Goal: Find specific page/section: Find specific page/section

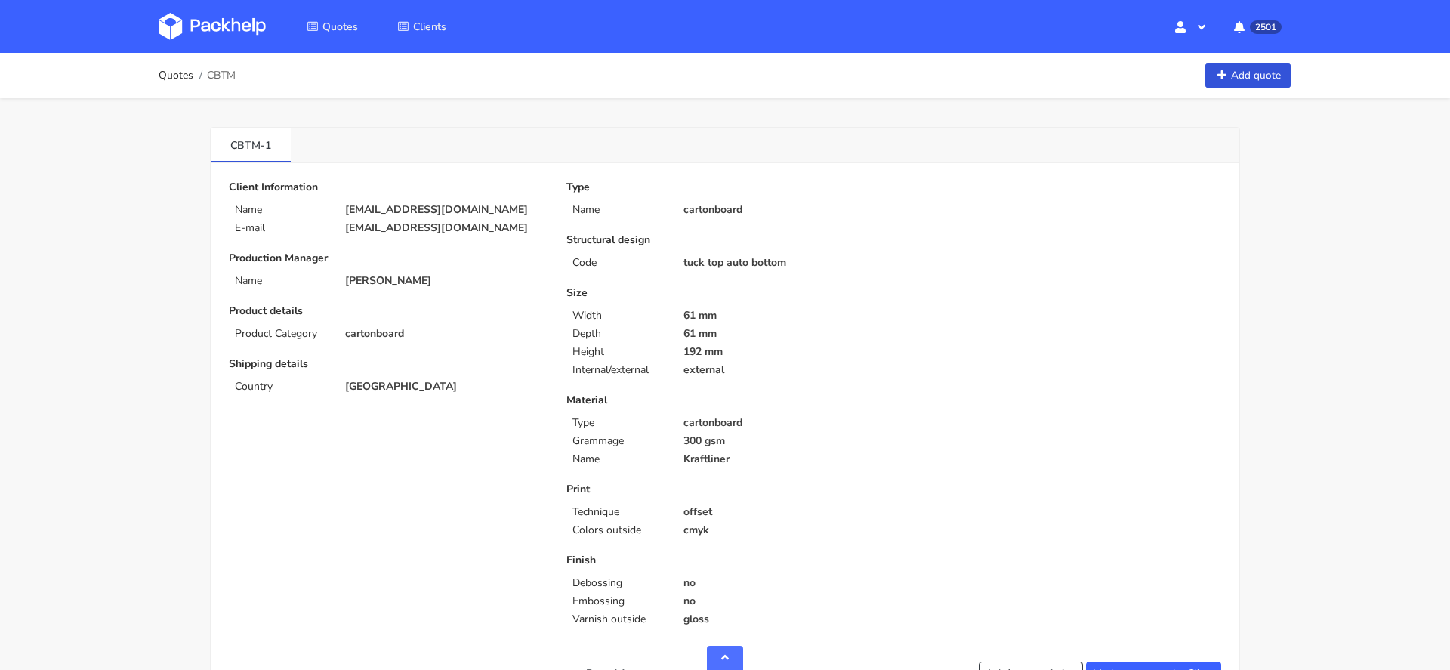
scroll to position [1052, 0]
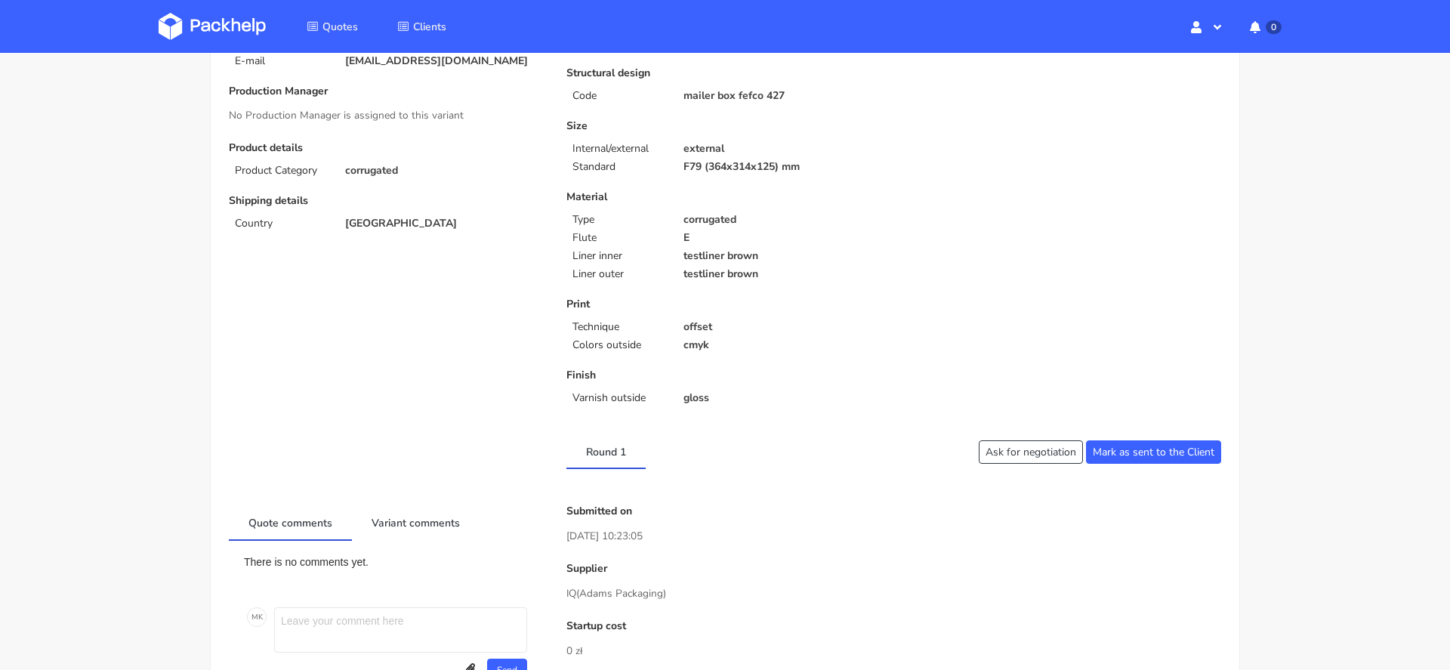
scroll to position [164, 0]
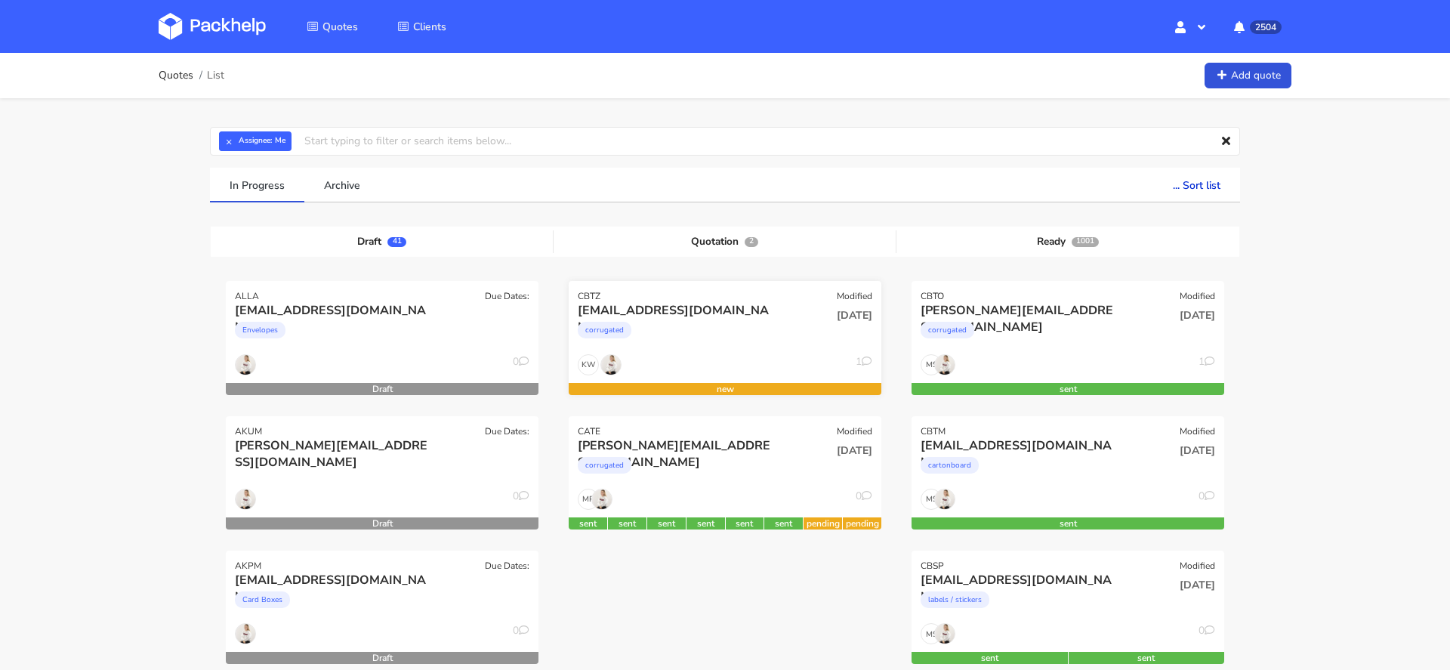
click at [638, 326] on div "corrugated" at bounding box center [678, 334] width 200 height 30
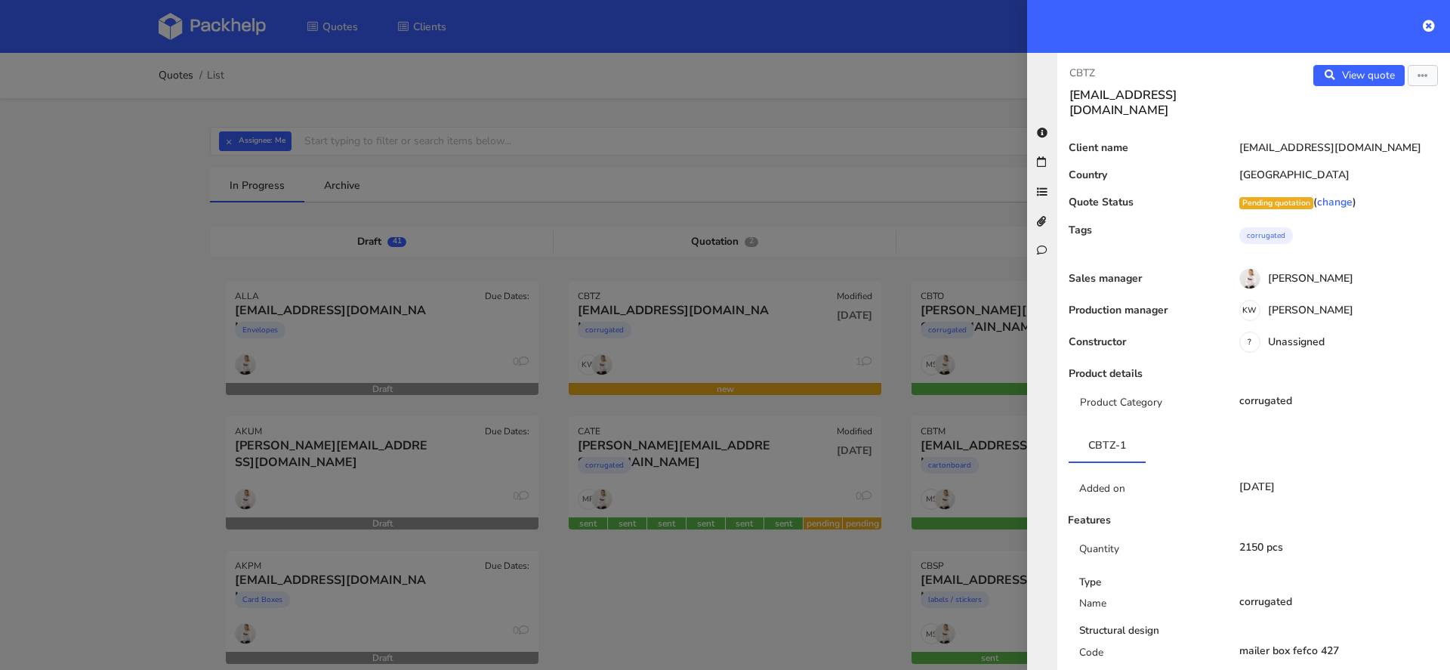
click at [1087, 71] on p "CBTZ" at bounding box center [1156, 73] width 172 height 17
copy p "CBTZ"
click at [742, 255] on div at bounding box center [725, 335] width 1450 height 670
